Goal: Check status: Check status

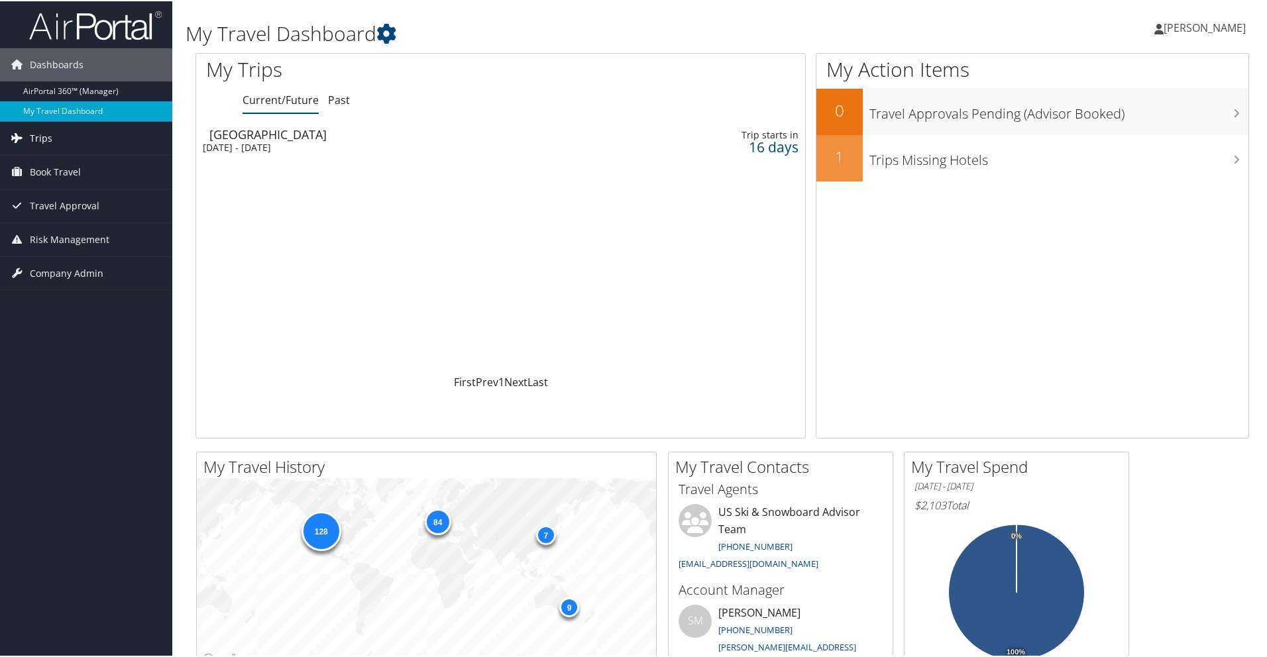
click at [42, 136] on span "Trips" at bounding box center [41, 137] width 23 height 33
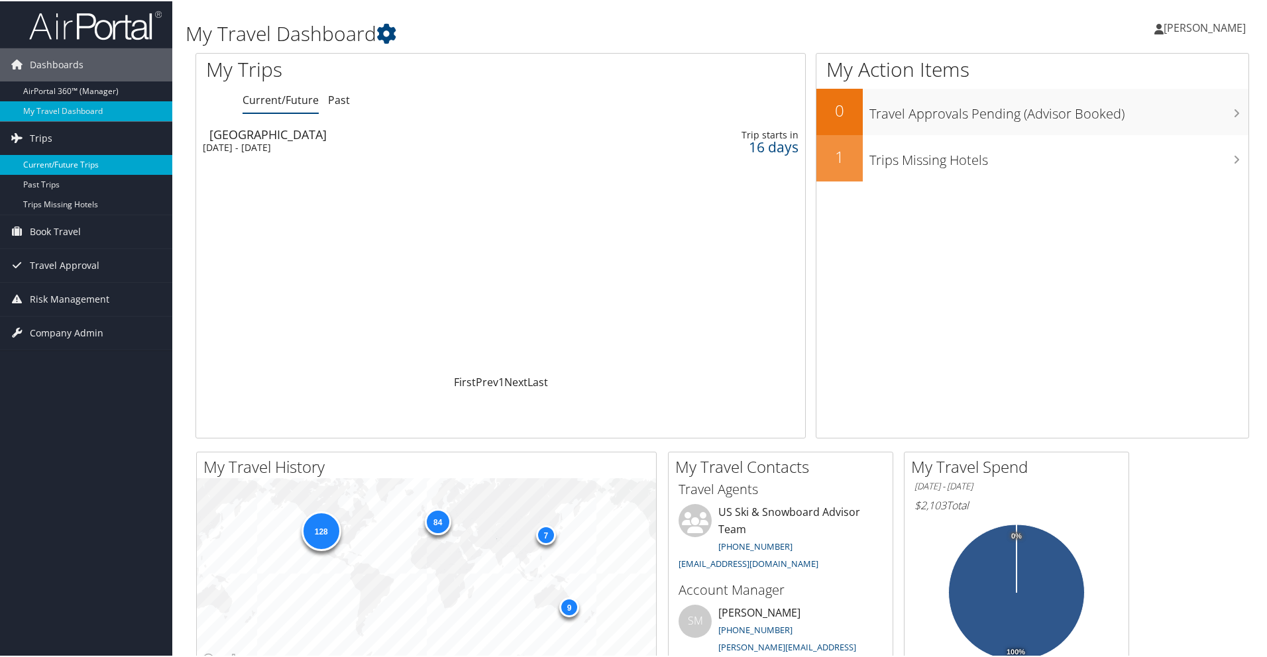
click at [48, 160] on link "Current/Future Trips" at bounding box center [86, 164] width 172 height 20
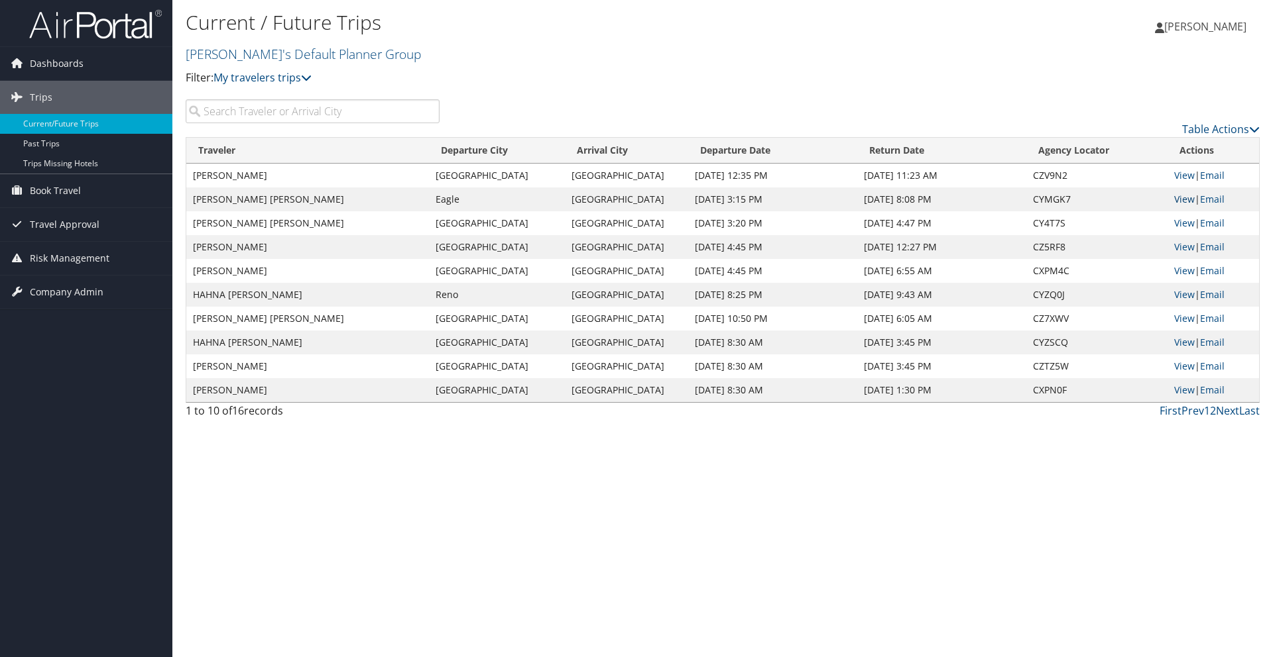
click at [1183, 201] on link "View" at bounding box center [1184, 199] width 21 height 13
click at [1182, 221] on link "View" at bounding box center [1184, 223] width 21 height 13
click at [1181, 271] on link "View" at bounding box center [1184, 270] width 21 height 13
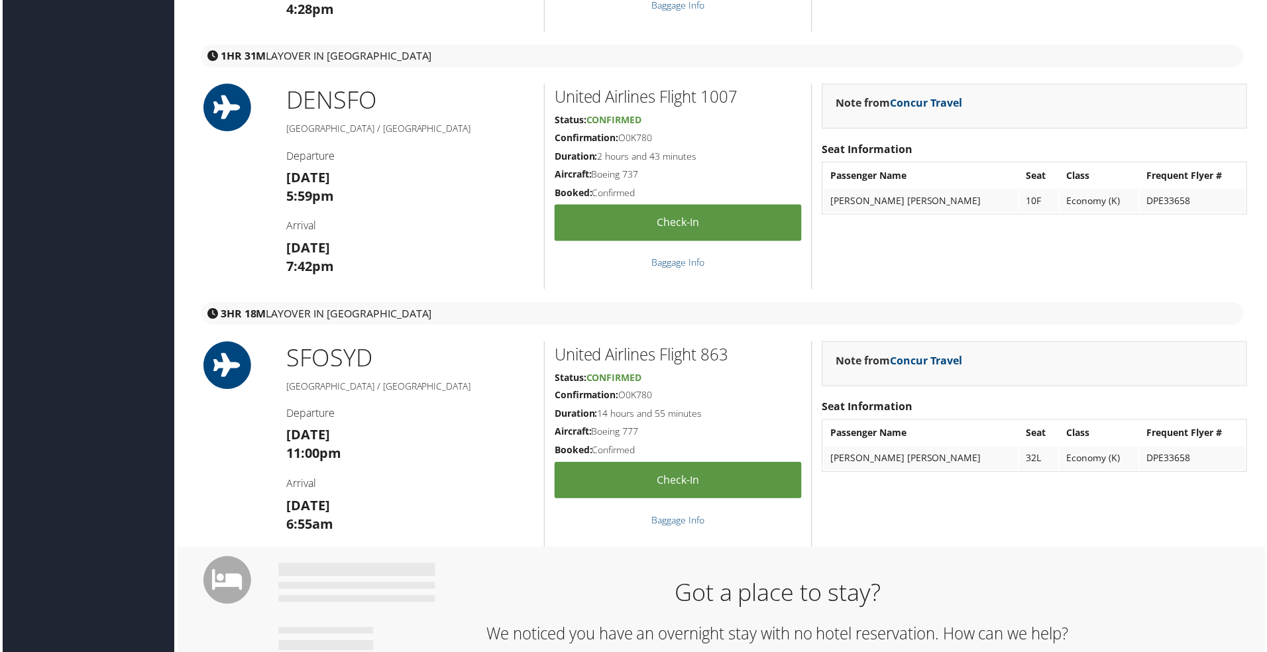
scroll to position [879, 0]
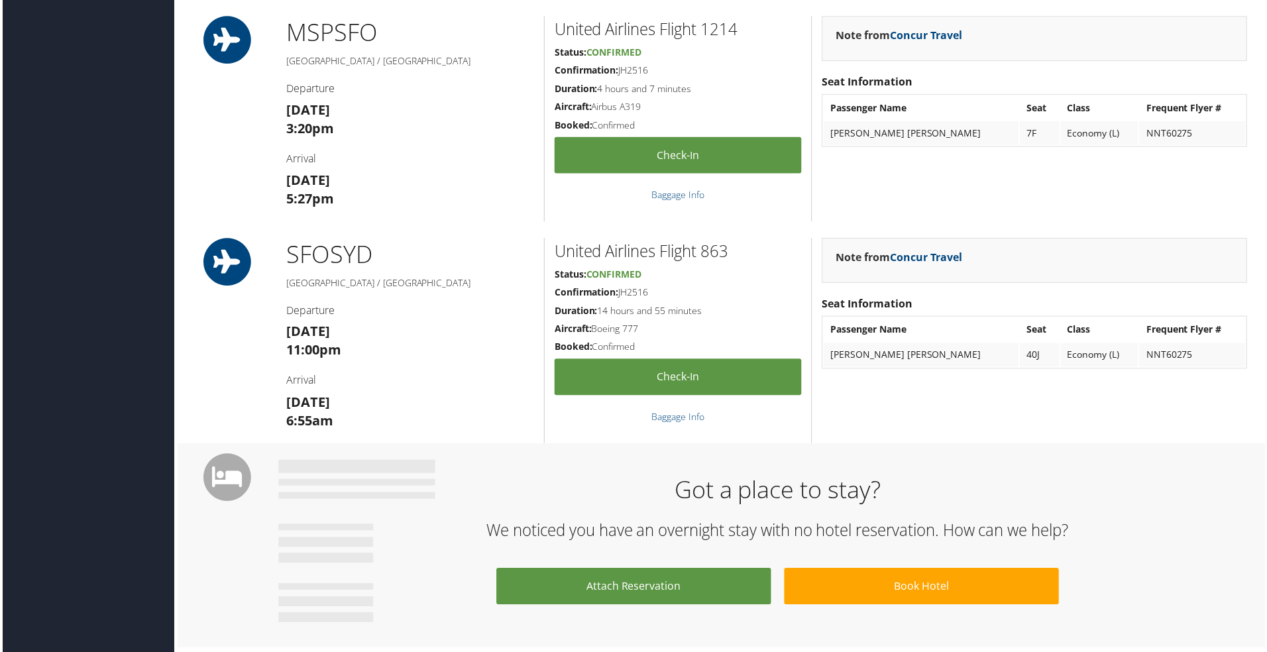
scroll to position [429, 0]
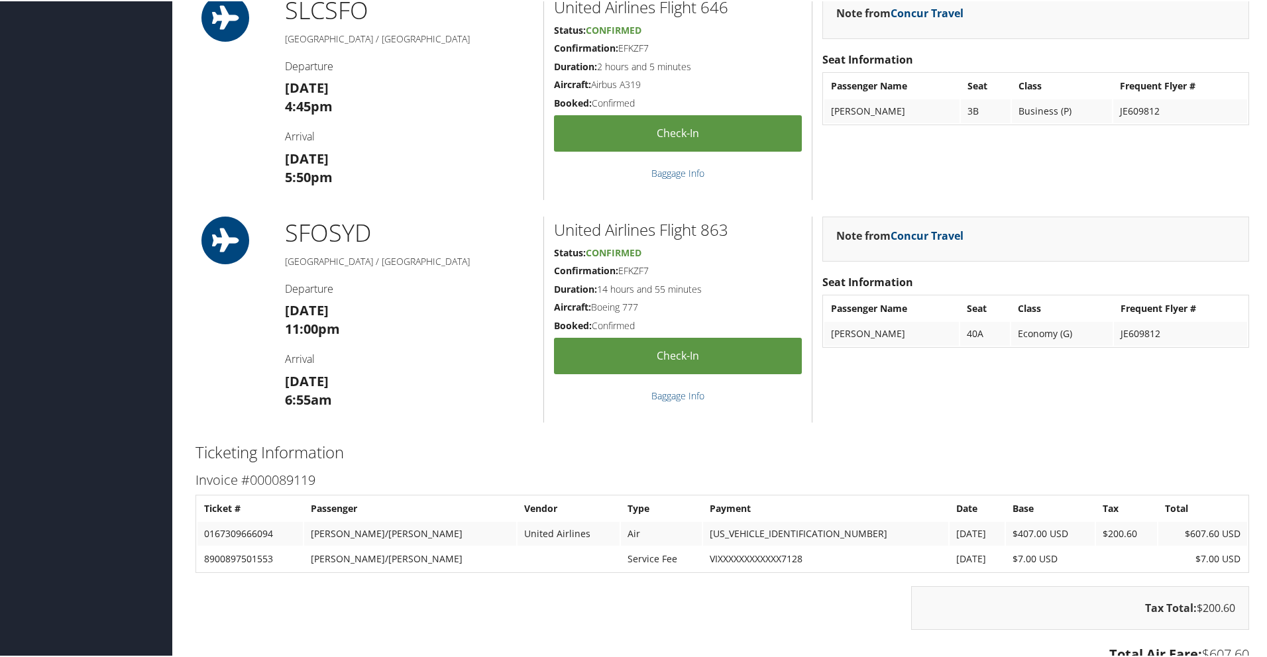
scroll to position [453, 0]
